Goal: Navigation & Orientation: Find specific page/section

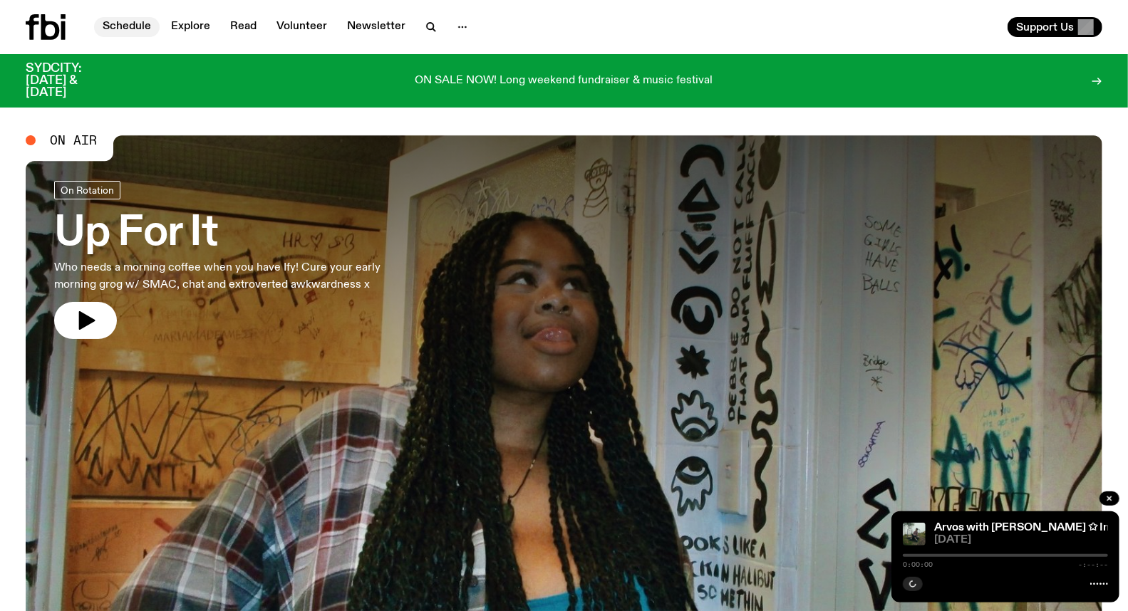
click at [112, 21] on link "Schedule" at bounding box center [127, 27] width 66 height 20
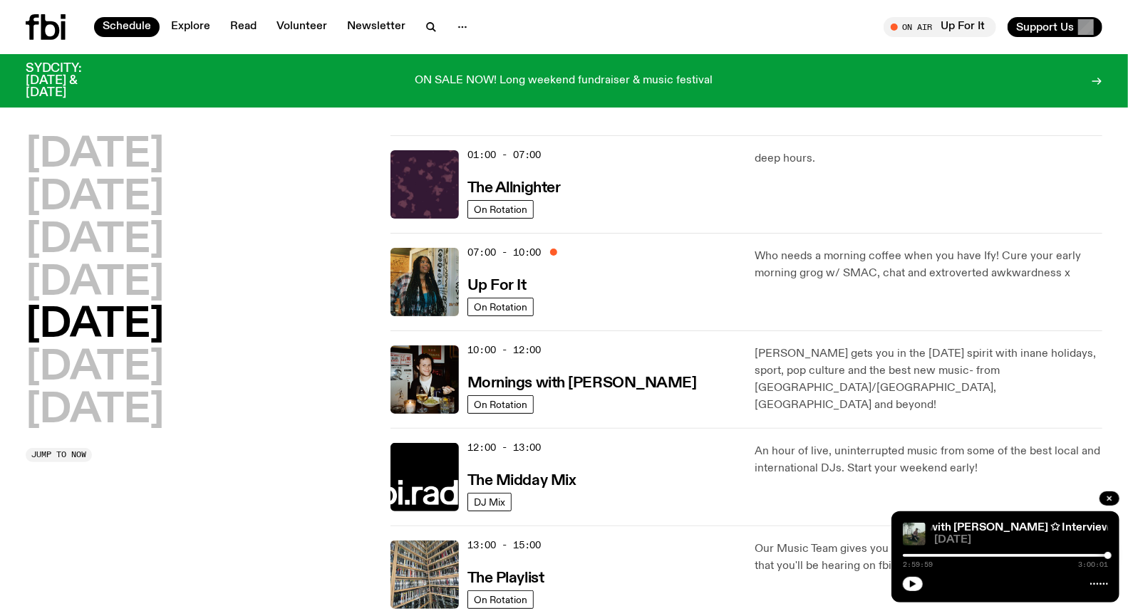
click at [622, 294] on div "07:00 - 10:00 Up For It" at bounding box center [602, 282] width 271 height 68
click at [519, 281] on h3 "Up For It" at bounding box center [496, 286] width 59 height 15
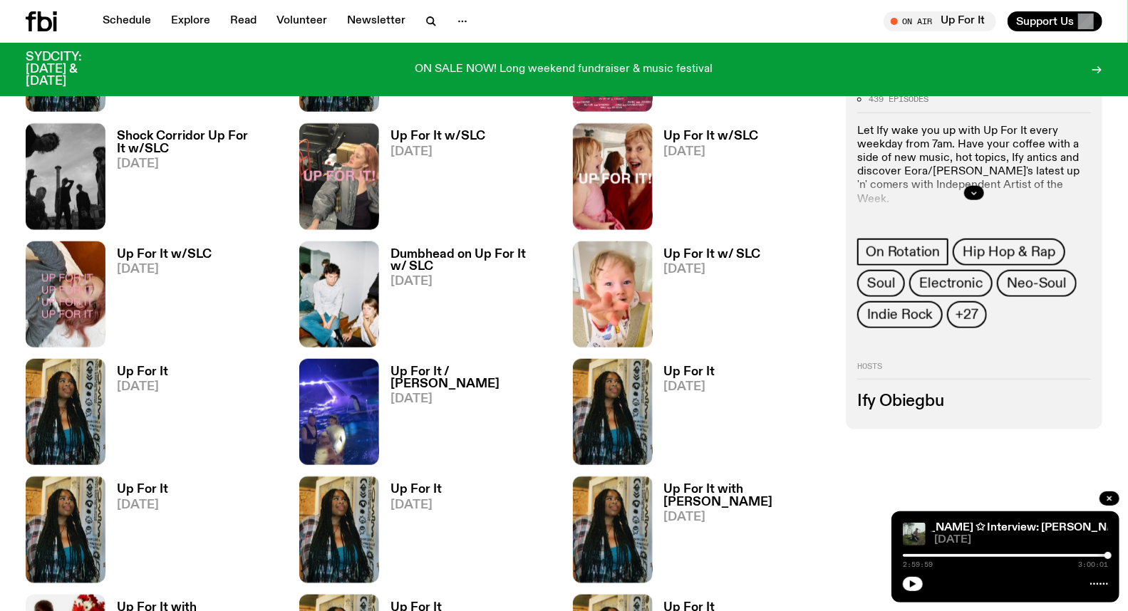
scroll to position [861, 0]
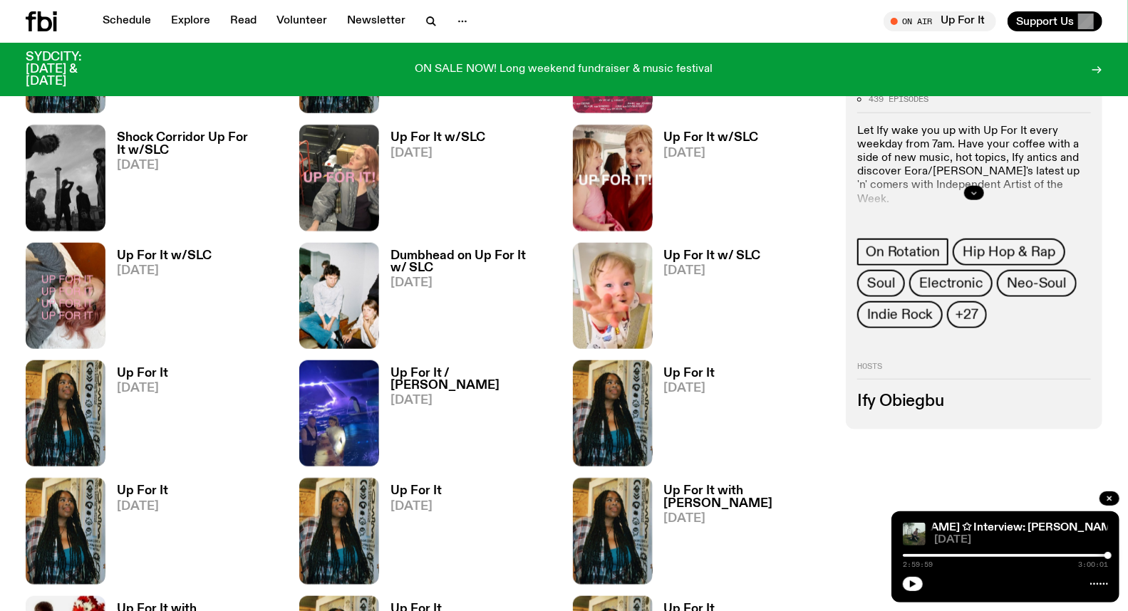
click at [978, 194] on button "button" at bounding box center [974, 193] width 20 height 14
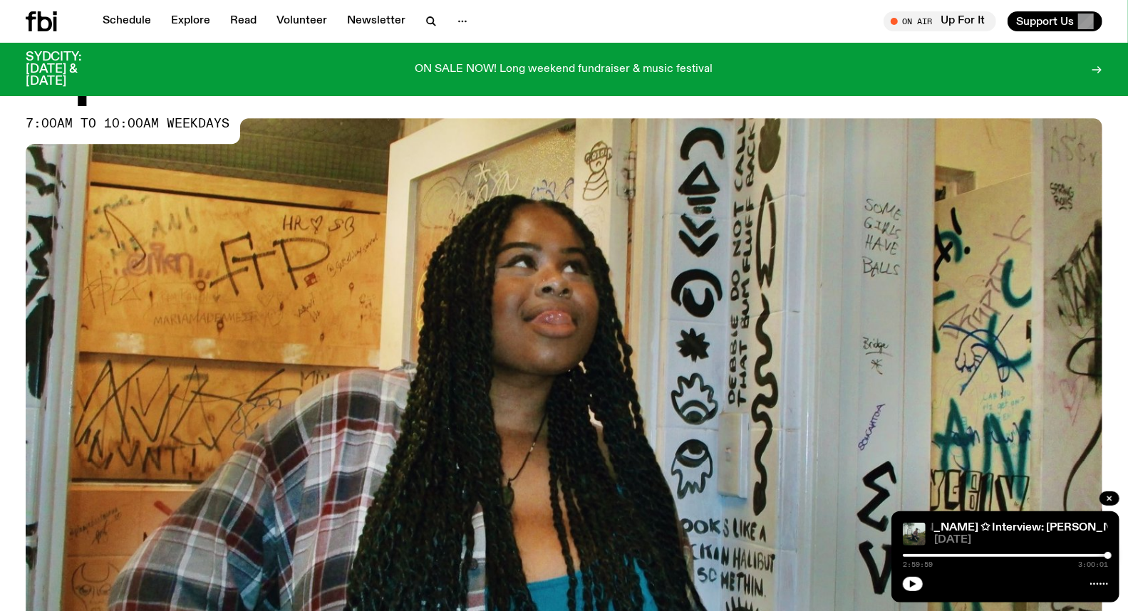
scroll to position [0, 0]
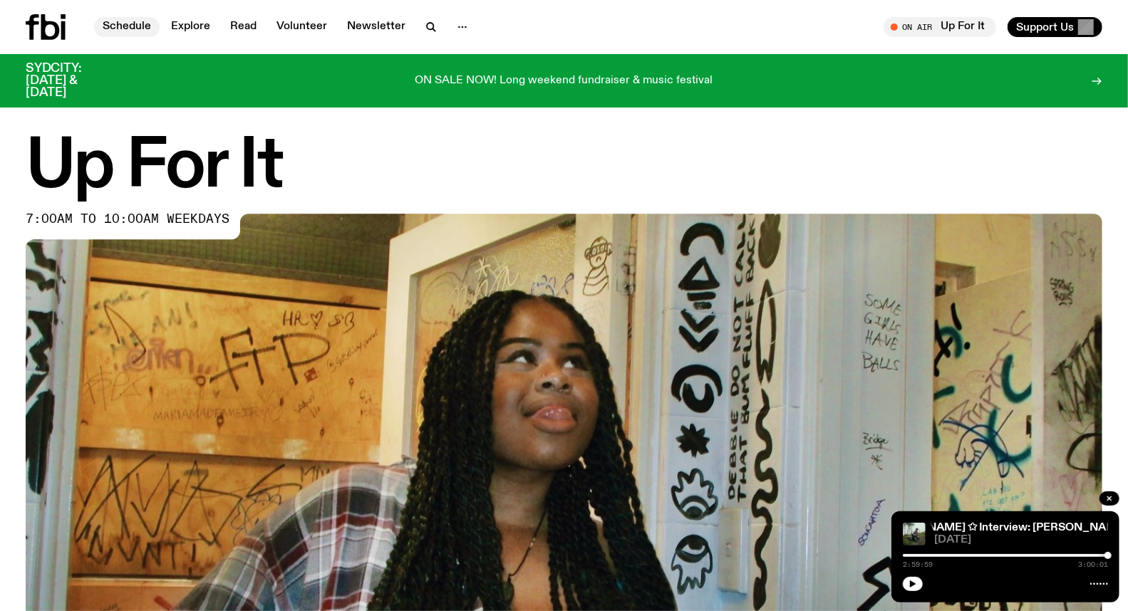
click at [133, 31] on link "Schedule" at bounding box center [127, 27] width 66 height 20
